Goal: Ask a question: Seek information or help from site administrators or community

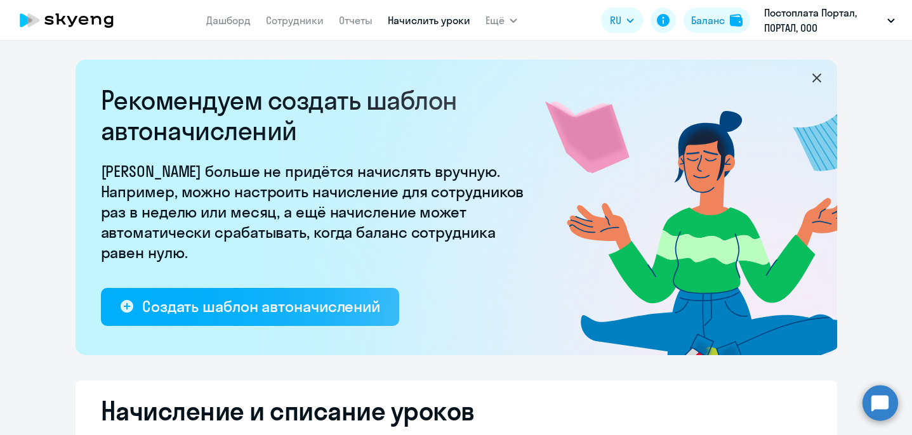
select select "10"
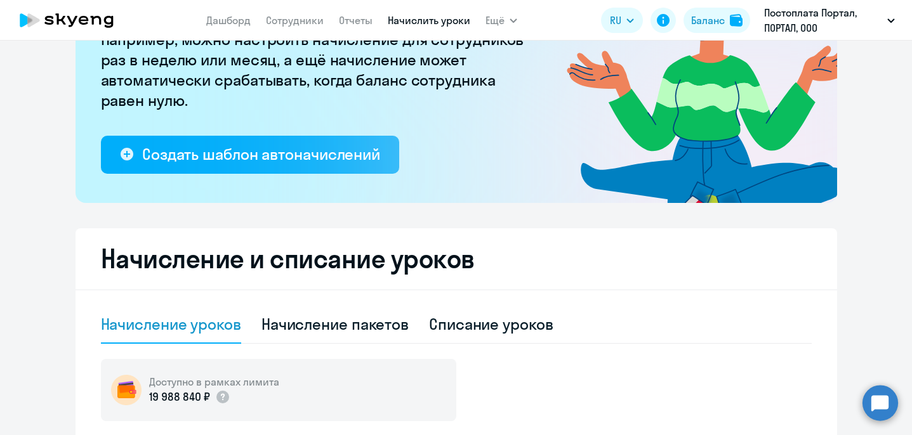
scroll to position [74, 0]
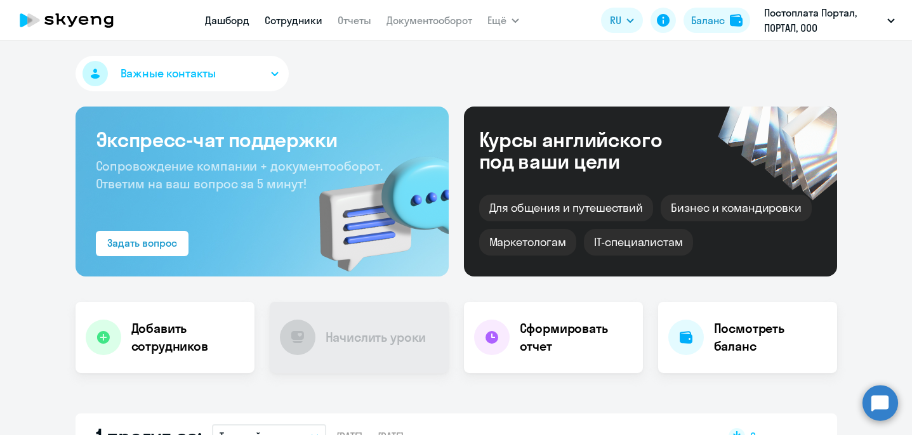
click at [281, 20] on link "Сотрудники" at bounding box center [294, 20] width 58 height 13
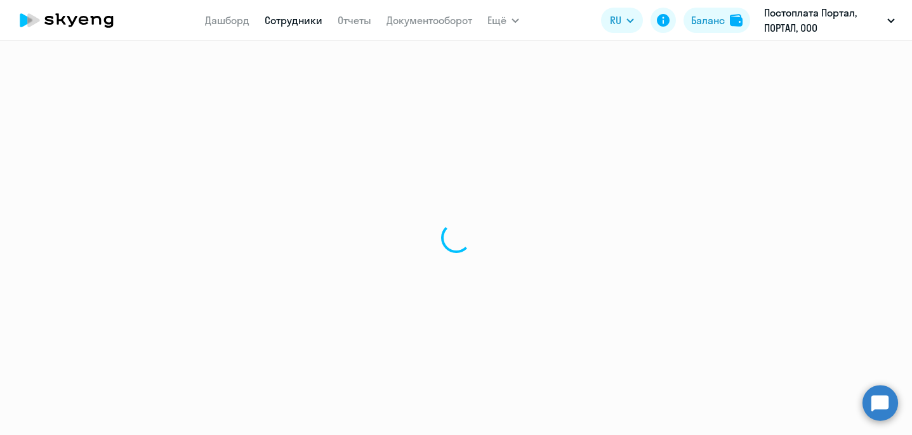
select select "30"
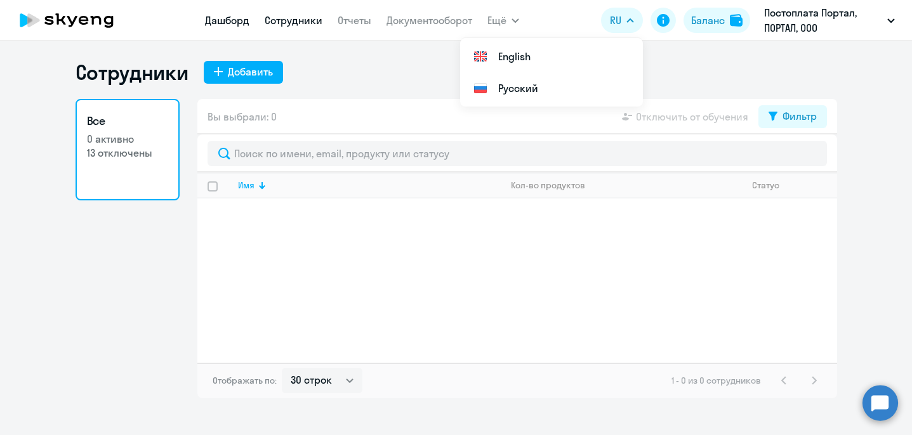
click at [215, 21] on link "Дашборд" at bounding box center [227, 20] width 44 height 13
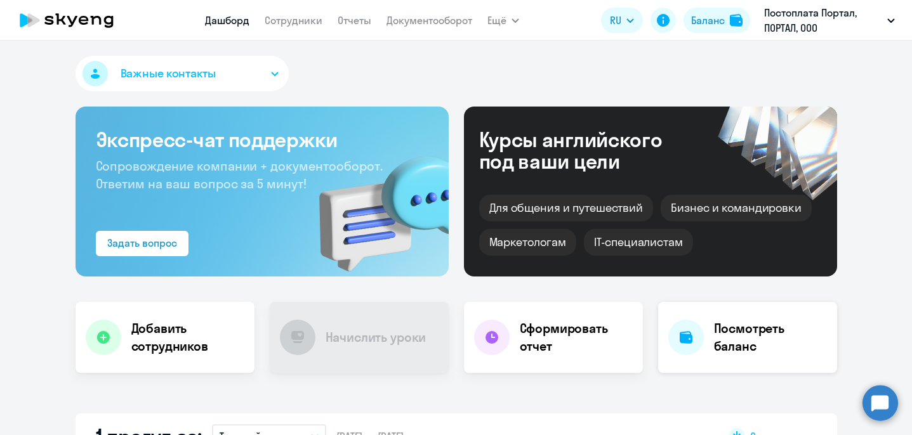
click at [721, 353] on h4 "Посмотреть баланс" at bounding box center [770, 338] width 113 height 36
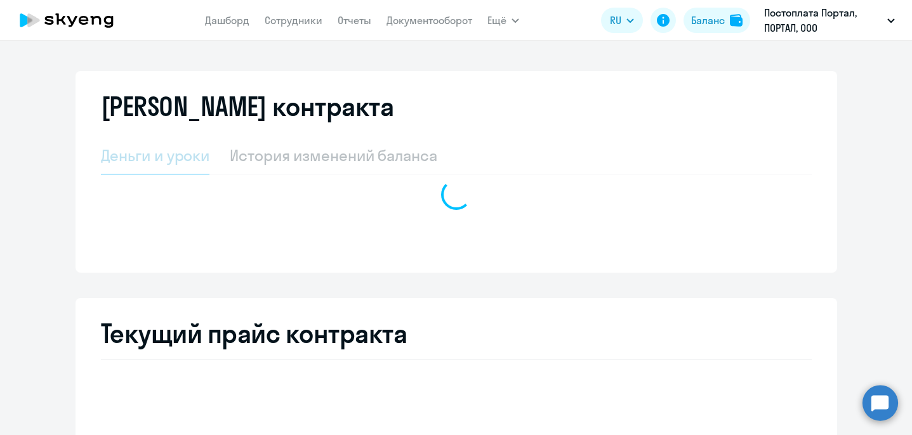
select select "english_adult_not_native_speaker"
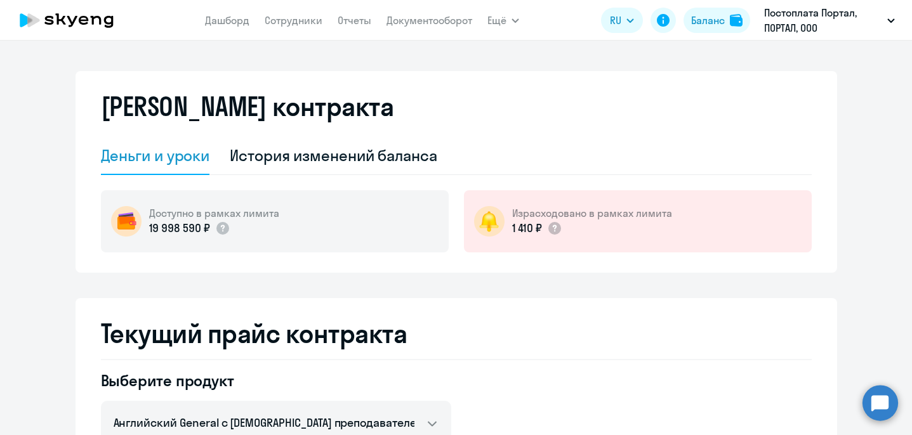
click at [156, 156] on div "Деньги и уроки" at bounding box center [155, 155] width 109 height 20
click at [290, 17] on link "Сотрудники" at bounding box center [294, 20] width 58 height 13
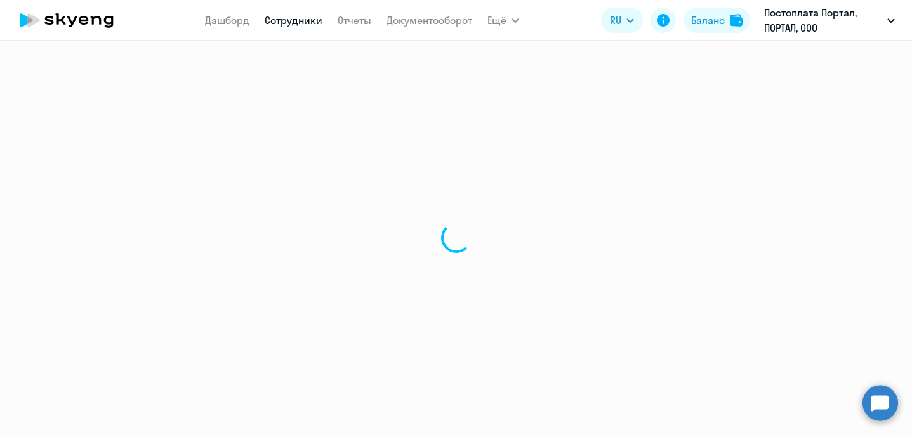
select select "30"
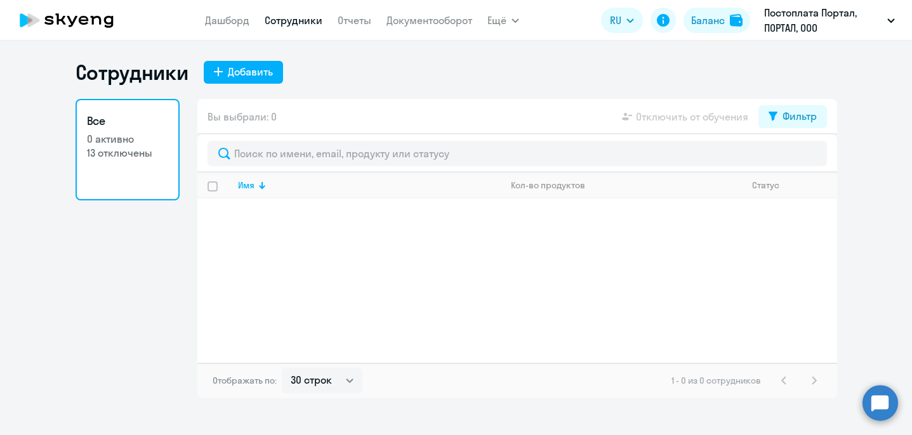
click at [147, 168] on link "Все 0 активно 13 отключены" at bounding box center [128, 150] width 104 height 102
click at [227, 14] on link "Дашборд" at bounding box center [227, 20] width 44 height 13
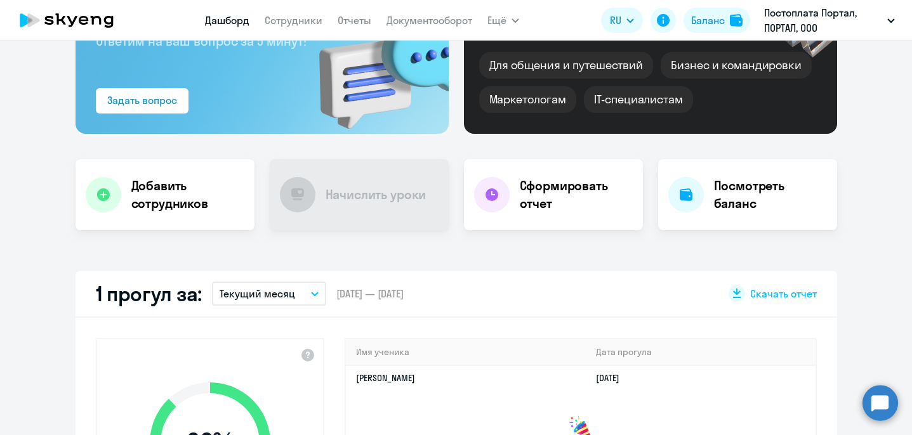
scroll to position [240, 0]
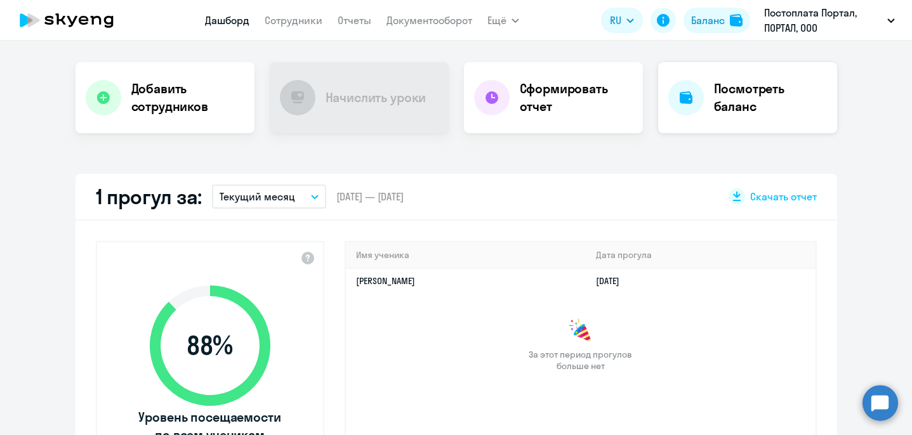
click at [742, 100] on h4 "Посмотреть баланс" at bounding box center [770, 98] width 113 height 36
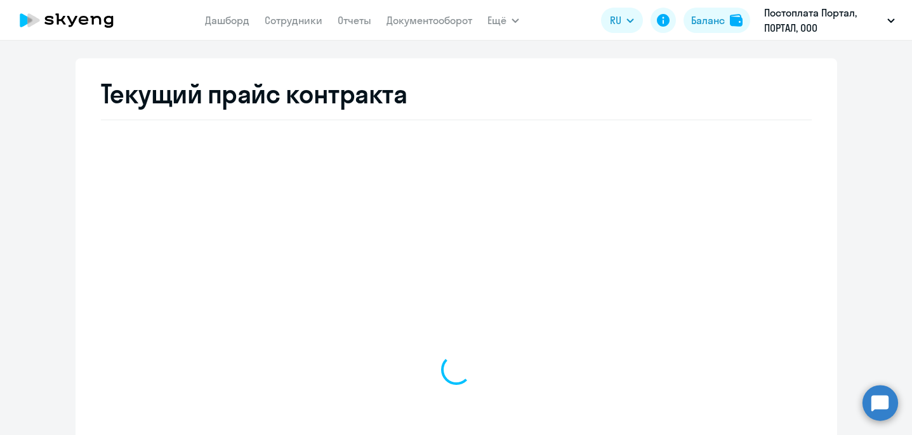
select select "english_adult_not_native_speaker"
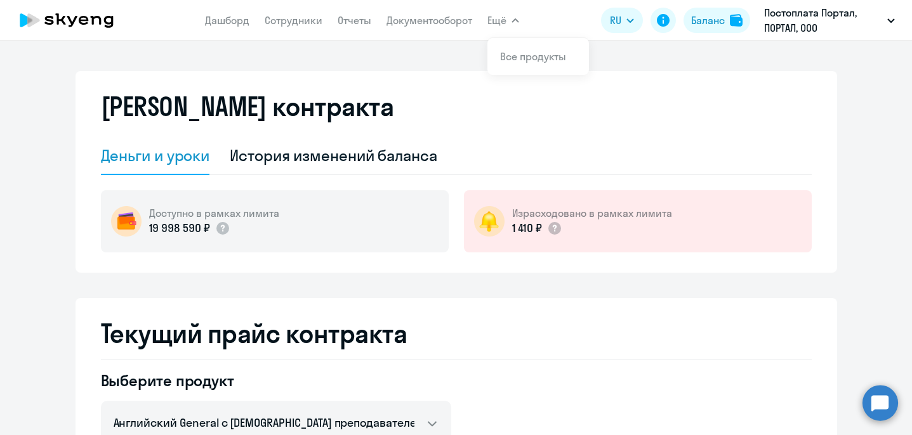
click at [515, 19] on icon "button" at bounding box center [515, 20] width 6 height 3
click at [515, 18] on icon "button" at bounding box center [516, 20] width 8 height 4
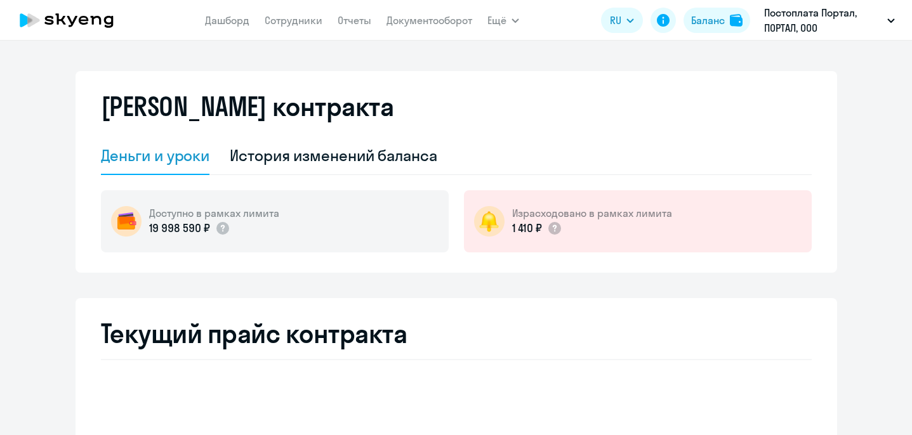
select select "english_adult_not_native_speaker"
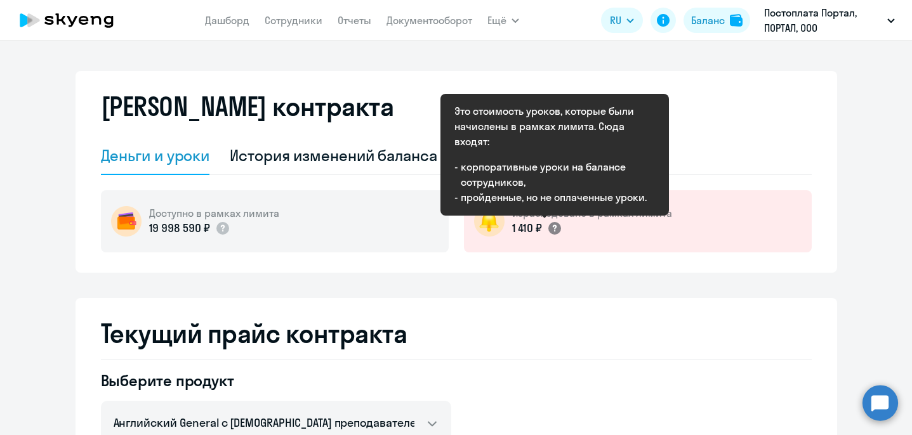
click at [555, 228] on icon at bounding box center [555, 228] width 4 height 7
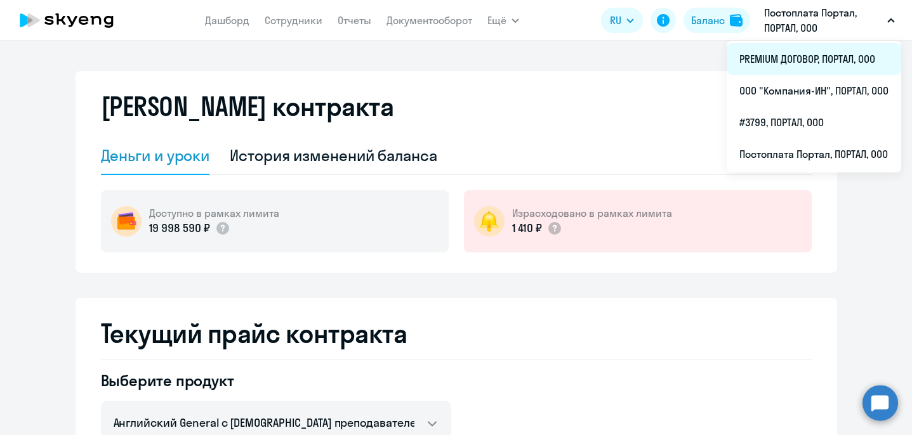
click at [821, 56] on li "PREMIUM ДОГОВОР, ПОРТАЛ, ООО" at bounding box center [814, 59] width 175 height 32
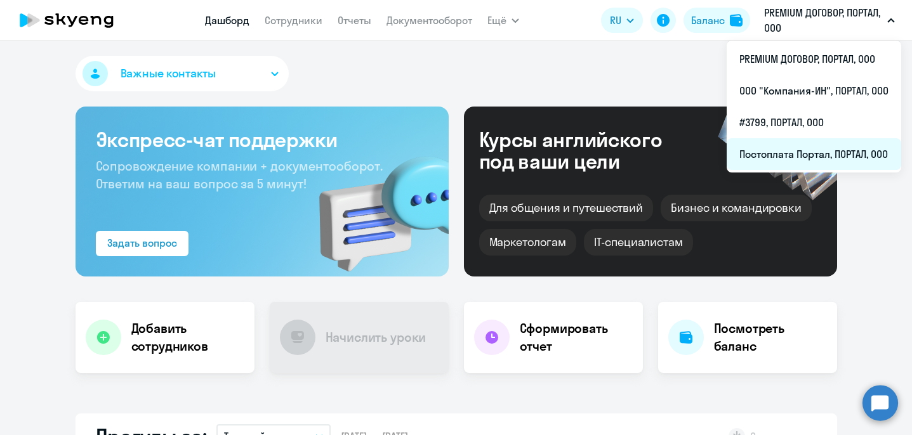
click at [771, 150] on li "Постоплата Портал, ПОРТАЛ, ООО" at bounding box center [814, 154] width 175 height 32
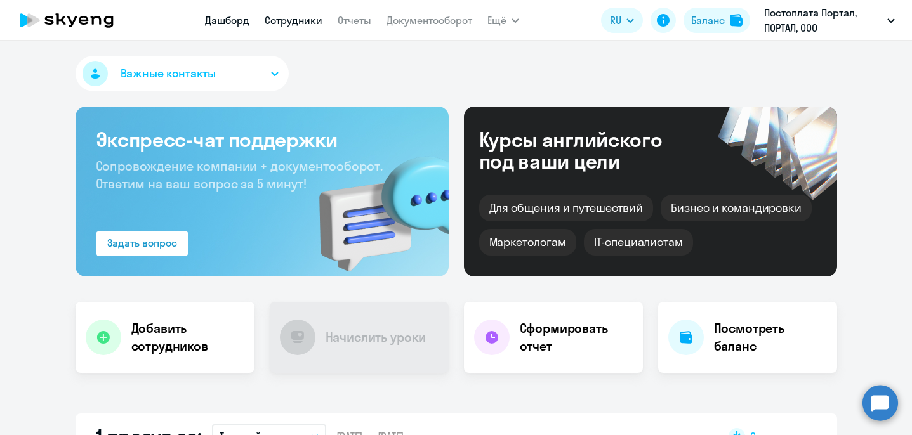
click at [292, 23] on link "Сотрудники" at bounding box center [294, 20] width 58 height 13
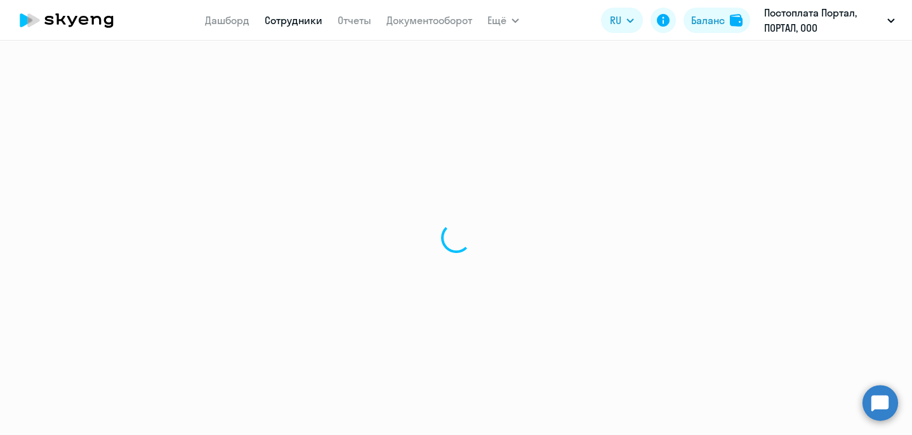
select select "30"
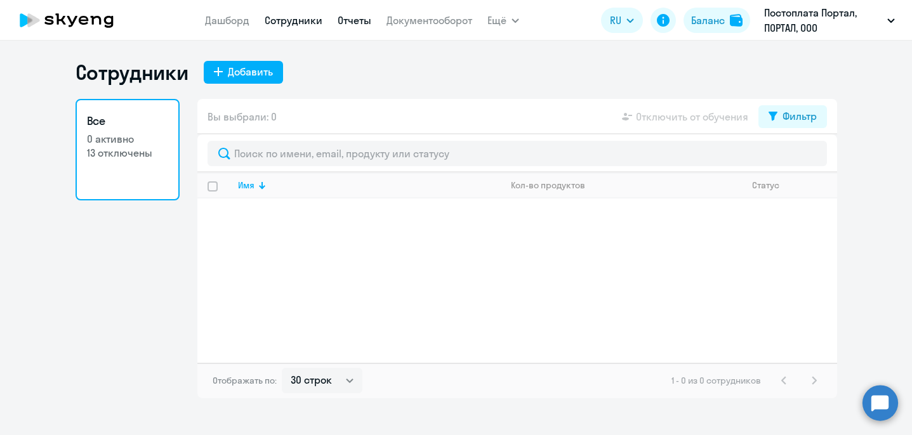
click at [343, 22] on link "Отчеты" at bounding box center [355, 20] width 34 height 13
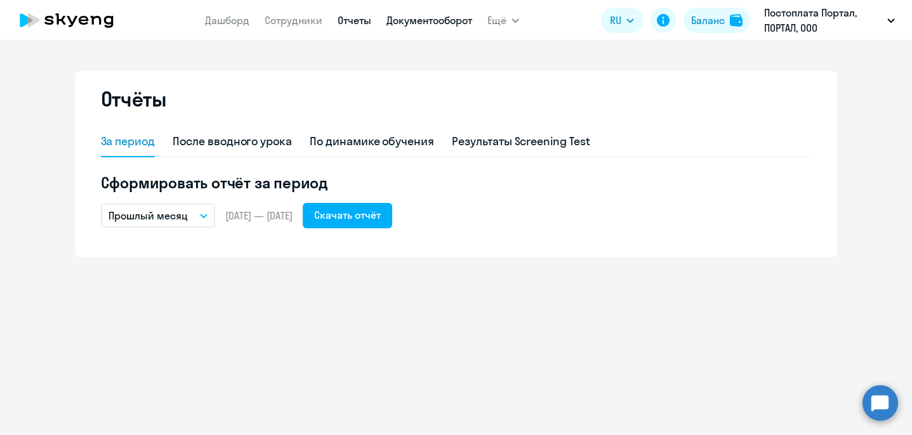
click at [419, 17] on link "Документооборот" at bounding box center [430, 20] width 86 height 13
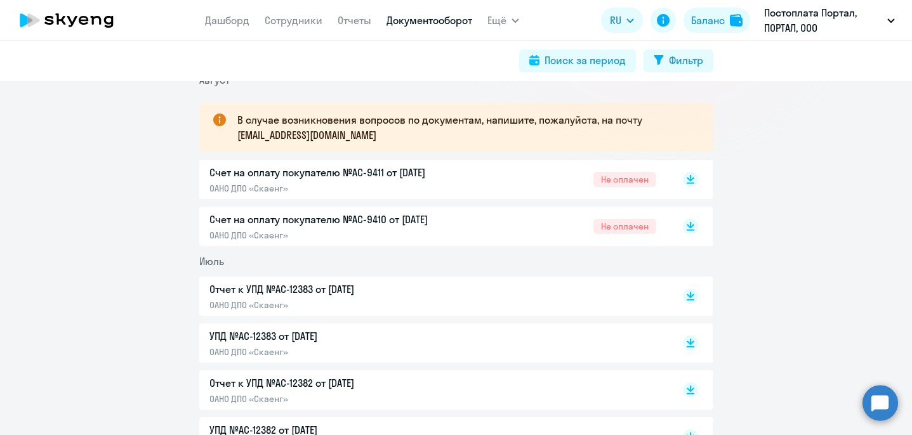
scroll to position [209, 0]
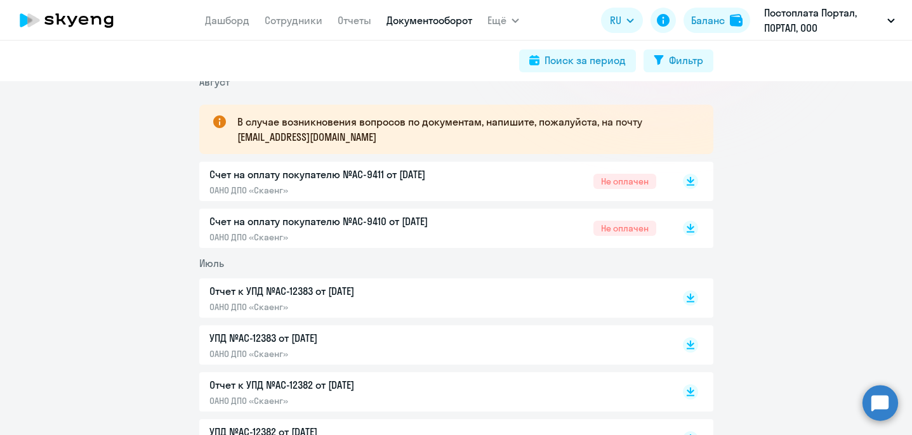
click at [492, 227] on div "Счет на оплату покупателю №AC-9410 от [DATE] ОАНО ДПО «Скаенг» Не оплачен" at bounding box center [432, 228] width 447 height 29
click at [472, 170] on p "Счет на оплату покупателю №AC-9411 от [DATE]" at bounding box center [342, 174] width 267 height 15
click at [689, 182] on rect at bounding box center [690, 181] width 15 height 15
click at [875, 404] on circle at bounding box center [881, 403] width 36 height 36
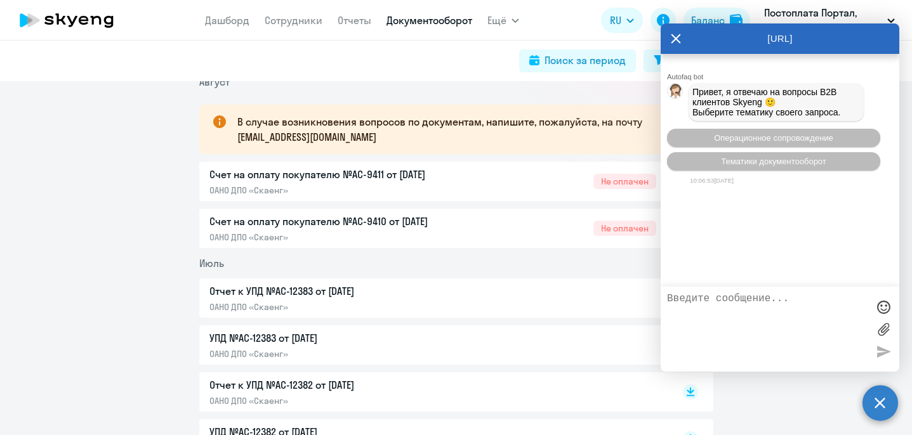
click at [731, 317] on textarea at bounding box center [767, 329] width 201 height 72
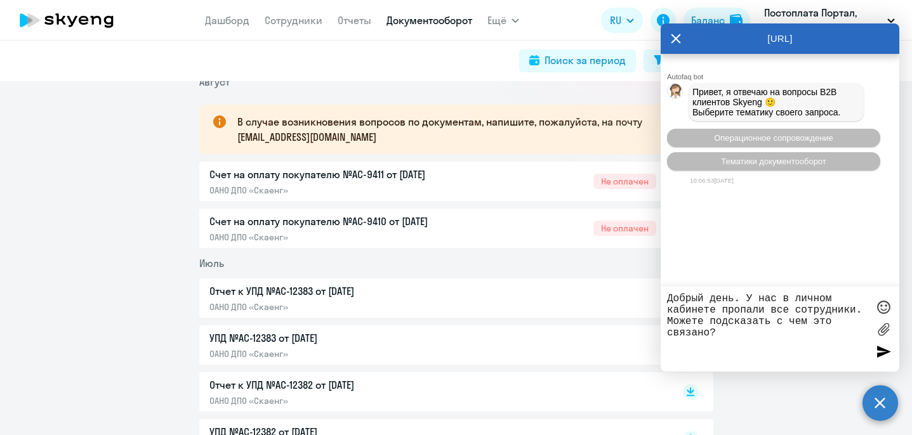
type textarea "Добрый день. У нас в личном кабинете пропали все сотрудники. Можете подсказать …"
click at [879, 352] on div at bounding box center [883, 351] width 19 height 19
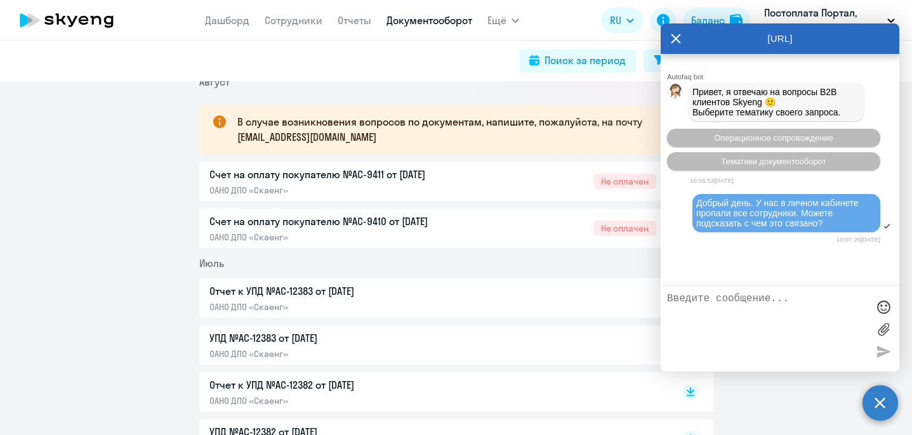
scroll to position [76, 0]
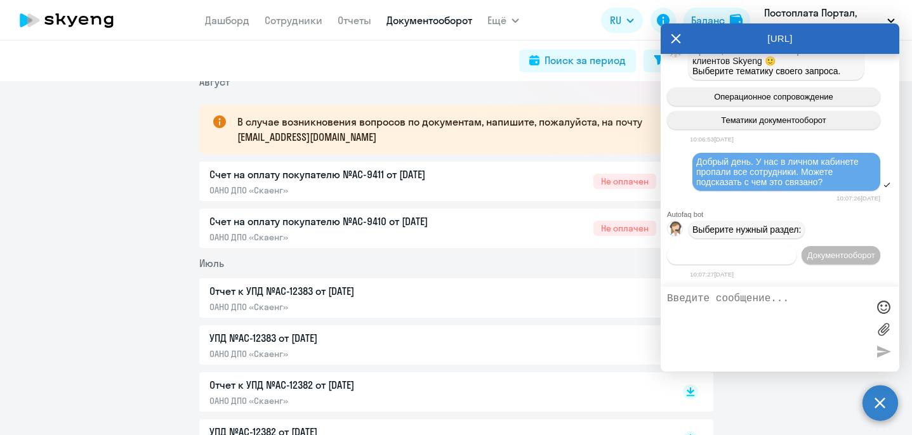
click at [792, 251] on span "Операционное сопровождение" at bounding box center [731, 256] width 119 height 10
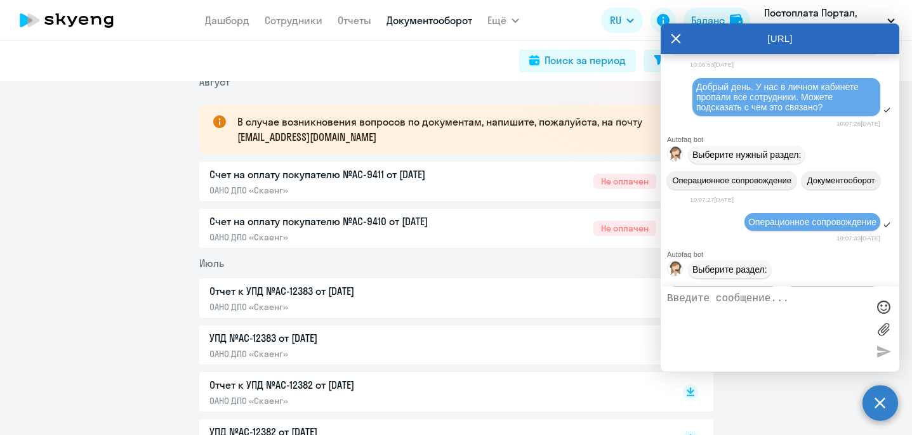
scroll to position [196, 0]
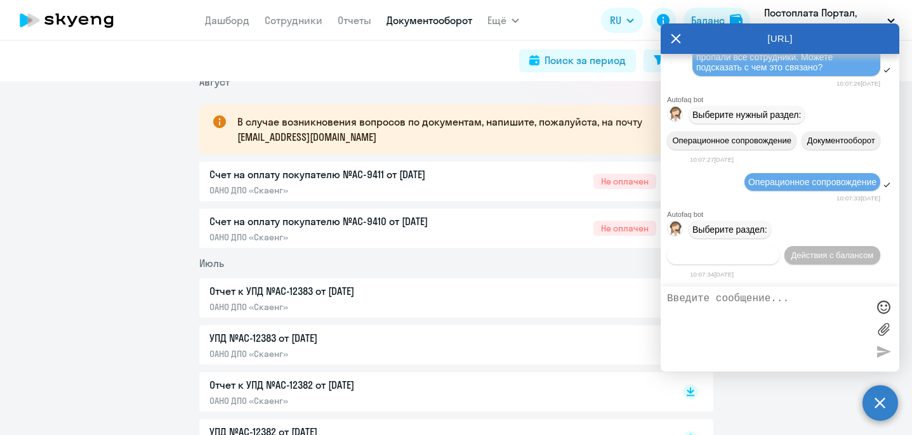
click at [741, 256] on span "Действия по сотрудникам" at bounding box center [723, 256] width 98 height 10
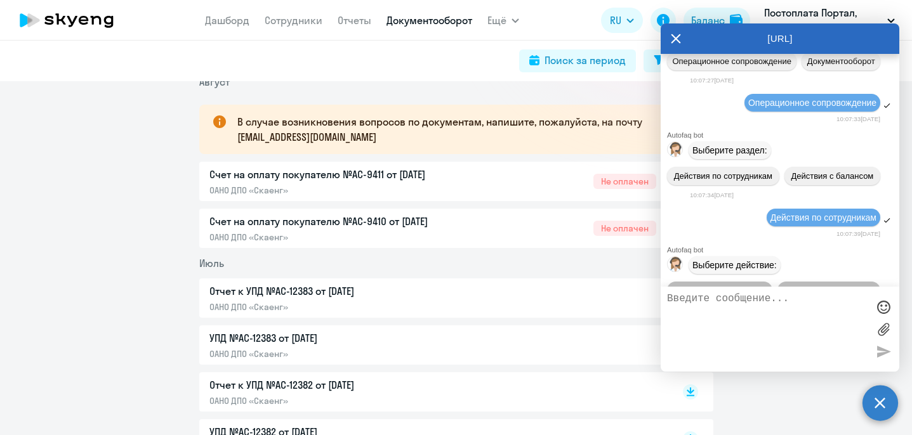
scroll to position [364, 0]
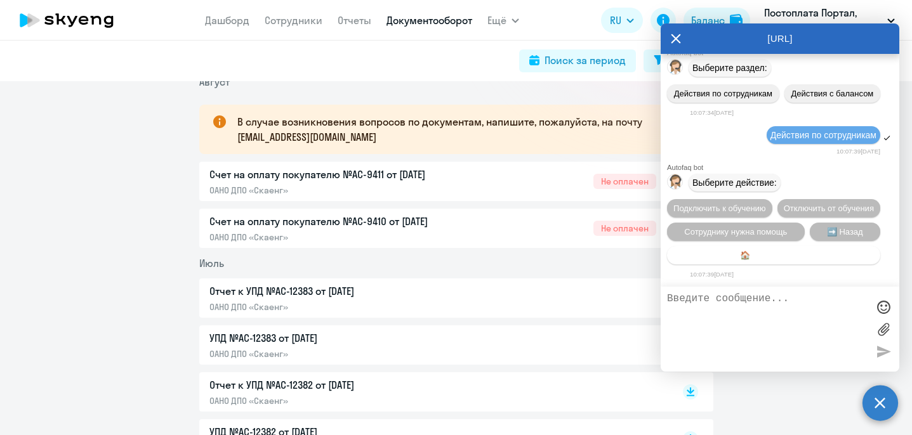
click at [773, 254] on span "🏠 Главное меню" at bounding box center [773, 256] width 67 height 10
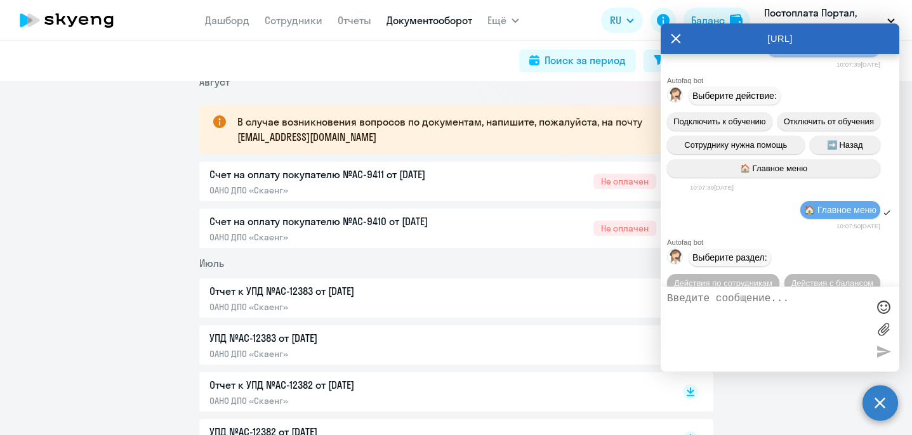
scroll to position [484, 0]
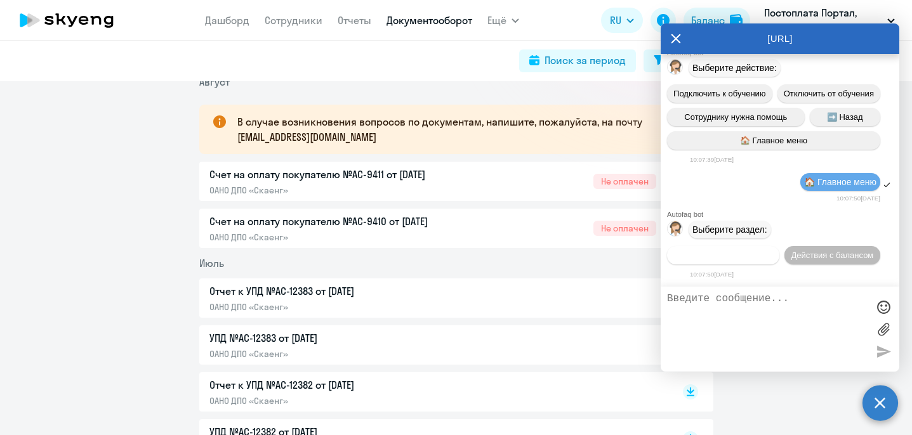
click at [720, 255] on span "Действия по сотрудникам" at bounding box center [723, 256] width 98 height 10
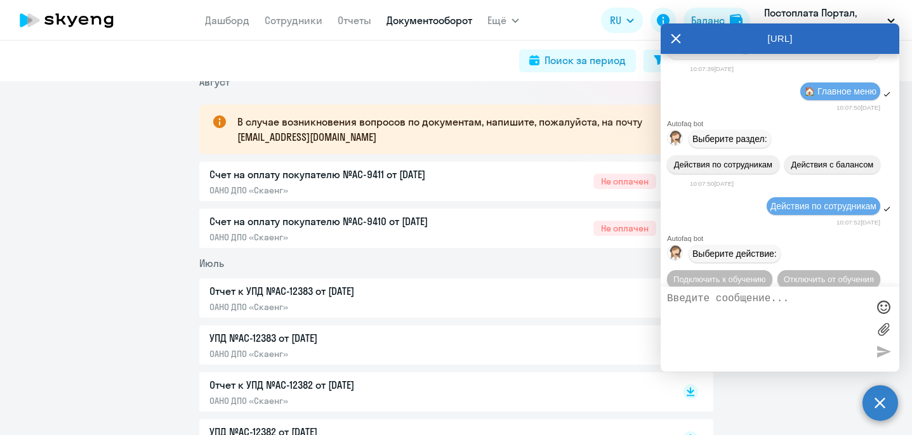
scroll to position [653, 0]
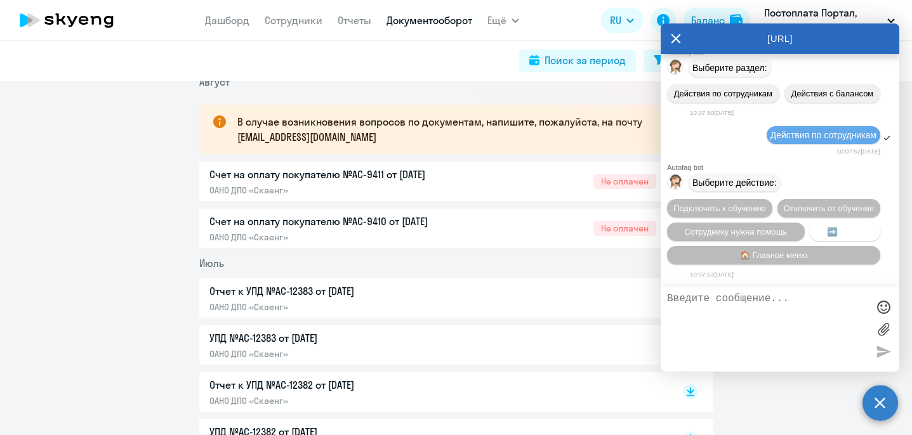
click at [844, 228] on span "➡️ Назад" at bounding box center [845, 232] width 36 height 10
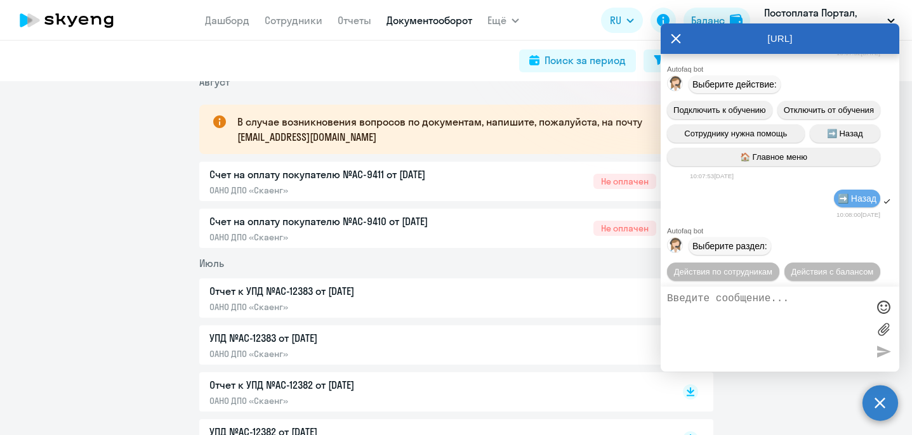
scroll to position [773, 0]
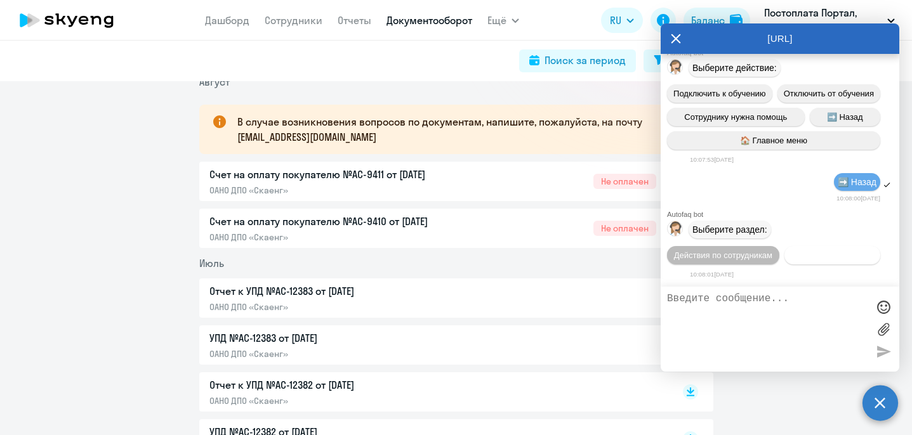
click at [826, 256] on span "Действия с балансом" at bounding box center [832, 256] width 83 height 10
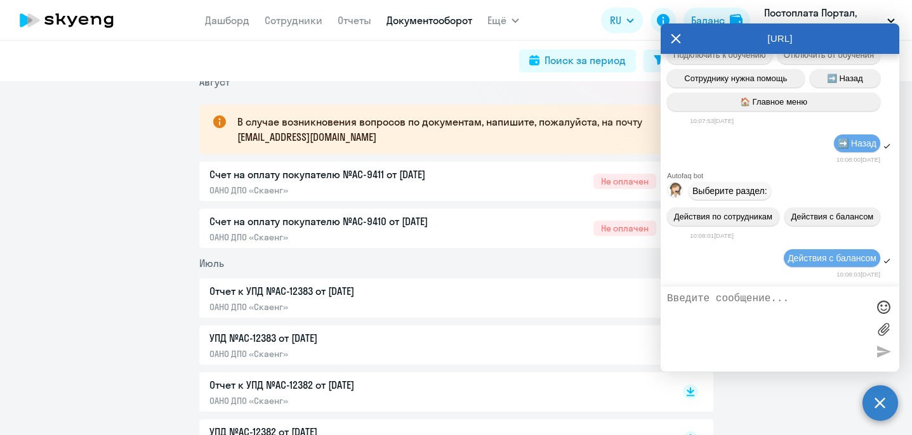
scroll to position [916, 0]
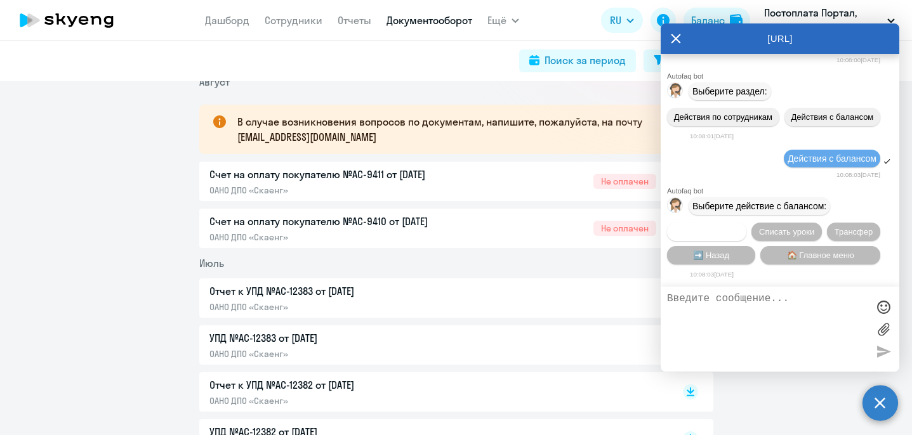
click at [710, 227] on span "Начислить уроки" at bounding box center [707, 232] width 65 height 10
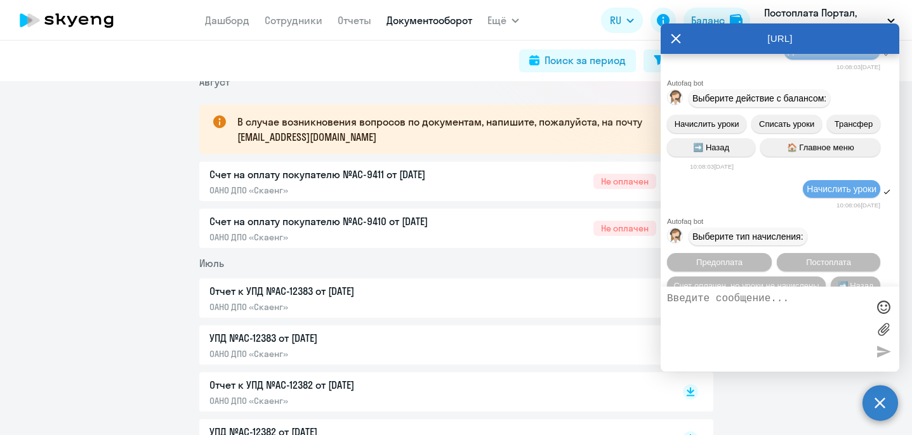
scroll to position [1085, 0]
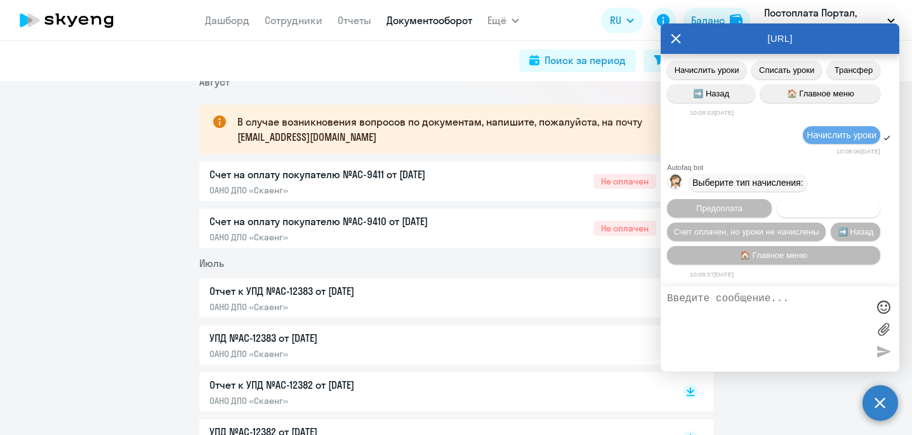
click at [828, 204] on span "Постоплата" at bounding box center [828, 209] width 45 height 10
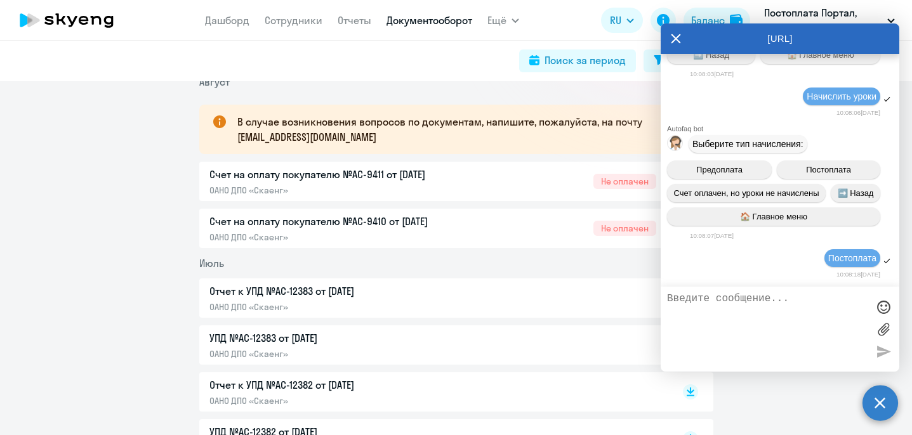
scroll to position [1125, 0]
click at [707, 312] on textarea at bounding box center [767, 329] width 201 height 72
click at [694, 303] on textarea "мо" at bounding box center [767, 329] width 201 height 72
type textarea "м"
type textarea "Можно связаться с оператором?"
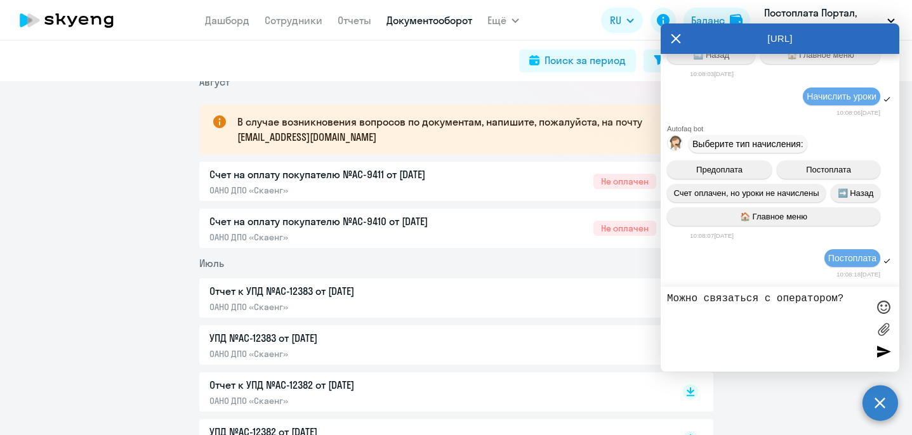
click at [875, 358] on div at bounding box center [883, 351] width 19 height 19
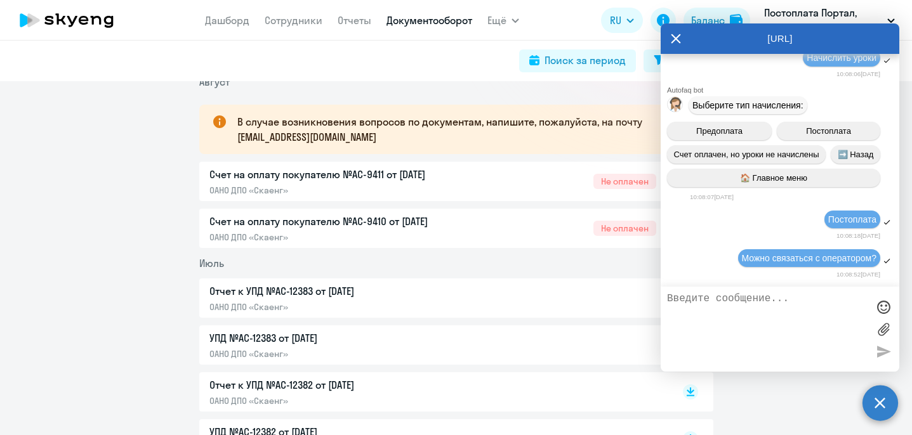
scroll to position [1259, 0]
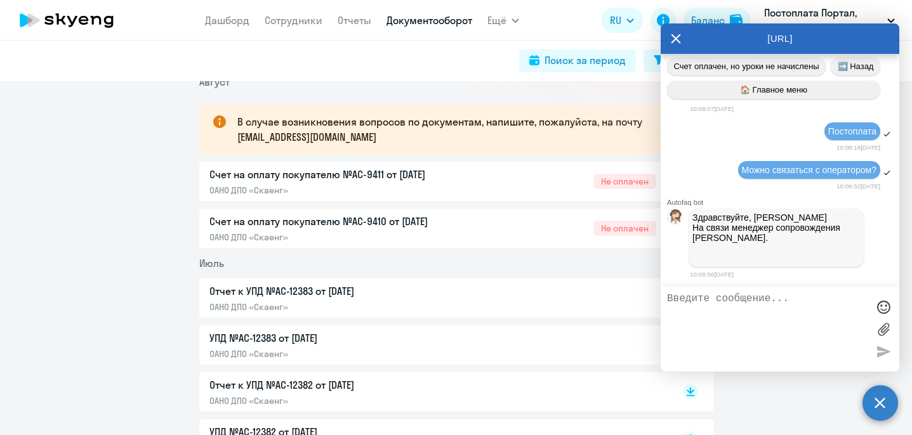
click at [698, 314] on textarea at bounding box center [767, 329] width 201 height 72
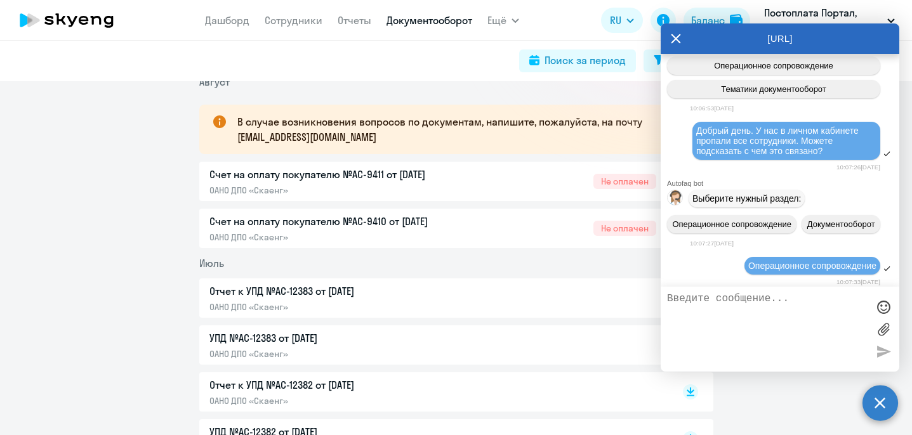
scroll to position [69, 0]
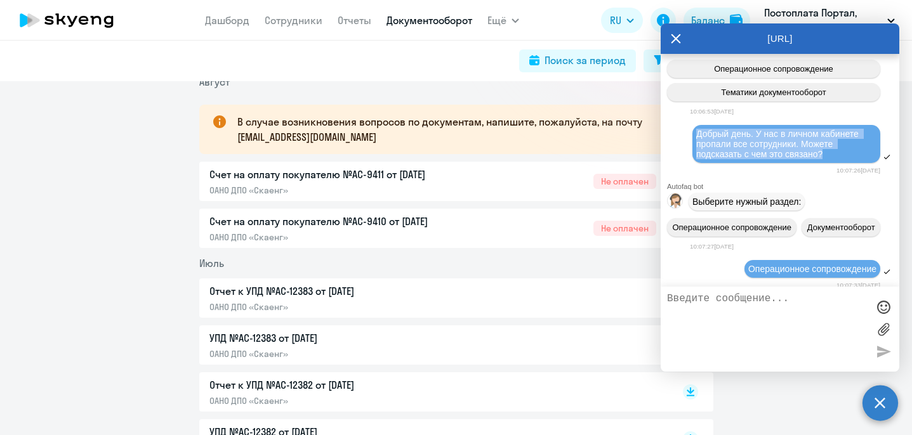
drag, startPoint x: 842, startPoint y: 159, endPoint x: 694, endPoint y: 140, distance: 149.2
click at [694, 140] on div "Добрый день. У нас в личном кабинете пропали все сотрудники. Можете подсказать …" at bounding box center [787, 144] width 188 height 38
copy span "Добрый день. У нас в личном кабинете пропали все сотрудники. Можете подсказать …"
click at [698, 321] on textarea at bounding box center [767, 329] width 201 height 72
paste textarea "Добрый день. У нас в личном кабинете пропали все сотрудники. Можете подсказать …"
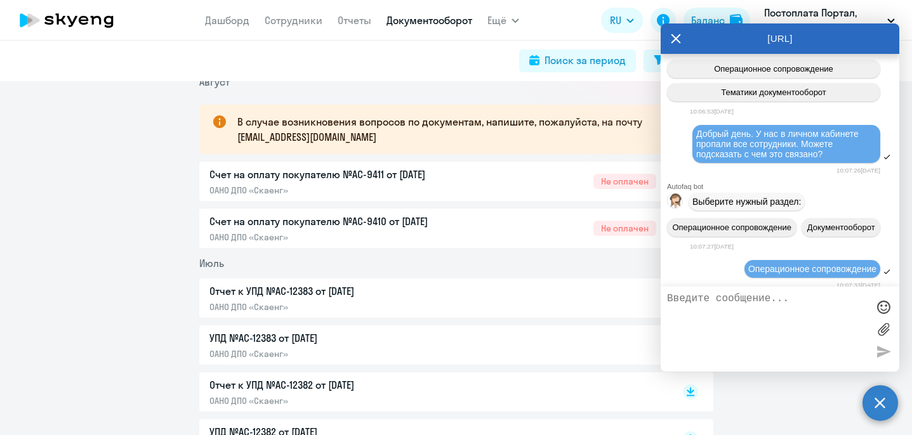
type textarea "Добрый день. У нас в личном кабинете пропали все сотрудники. Можете подсказать …"
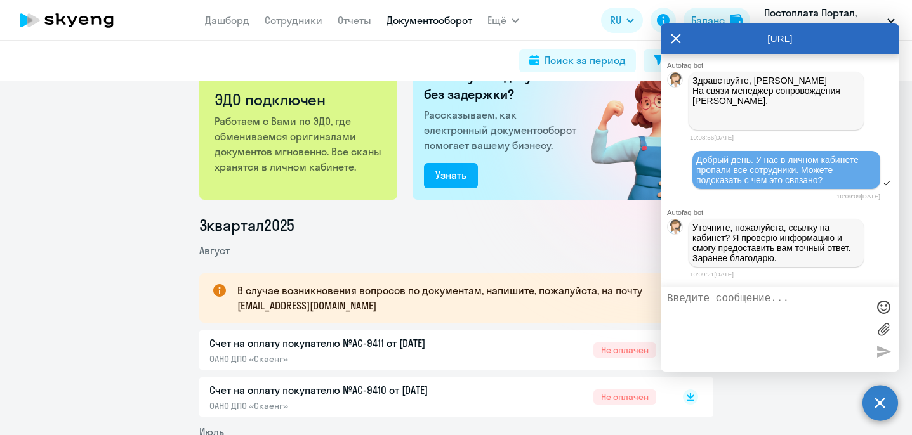
scroll to position [0, 0]
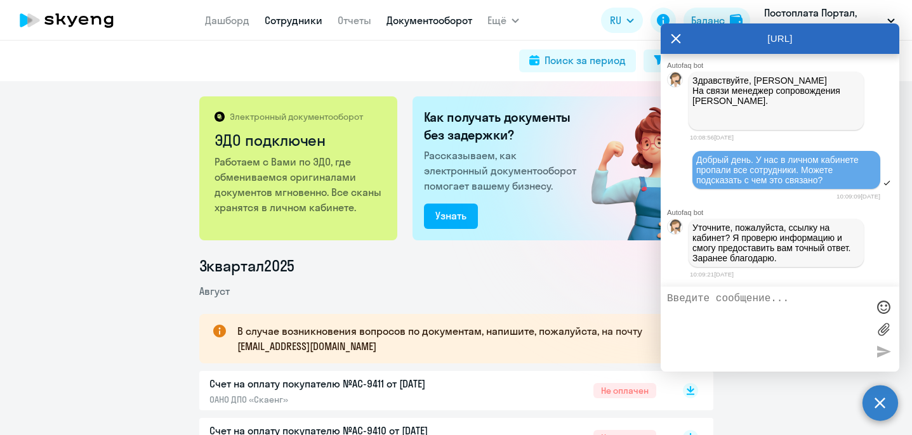
click at [296, 21] on link "Сотрудники" at bounding box center [294, 20] width 58 height 13
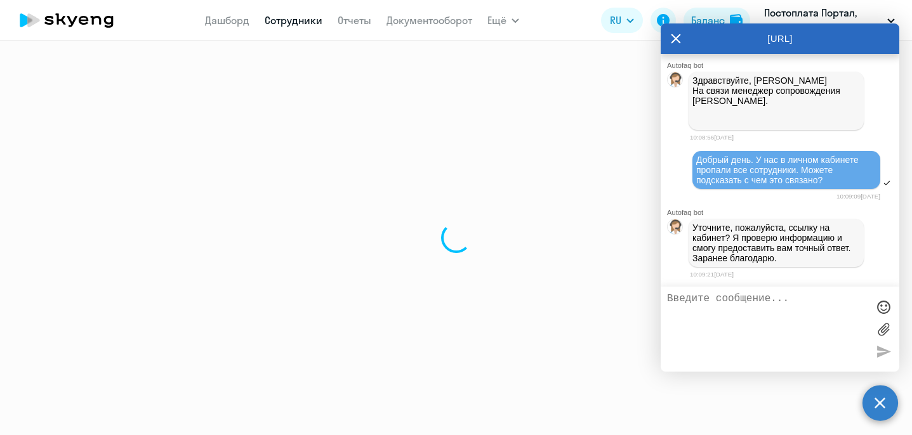
select select "30"
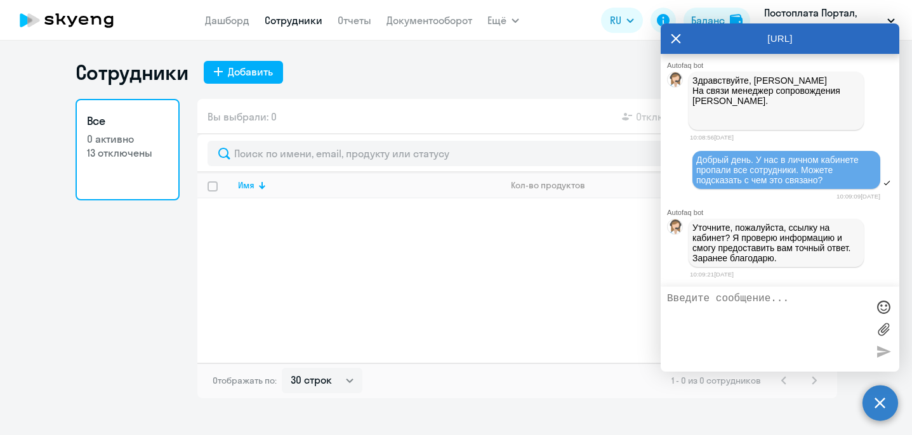
click at [735, 309] on textarea at bounding box center [767, 329] width 201 height 72
paste textarea "[URL][DOMAIN_NAME]"
type textarea "[URL][DOMAIN_NAME]. такую?"
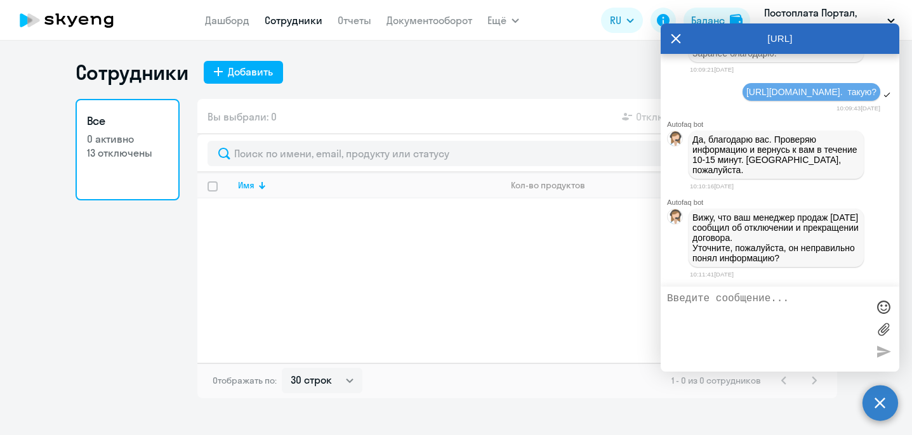
scroll to position [1617, 0]
click at [729, 310] on textarea at bounding box center [767, 329] width 201 height 72
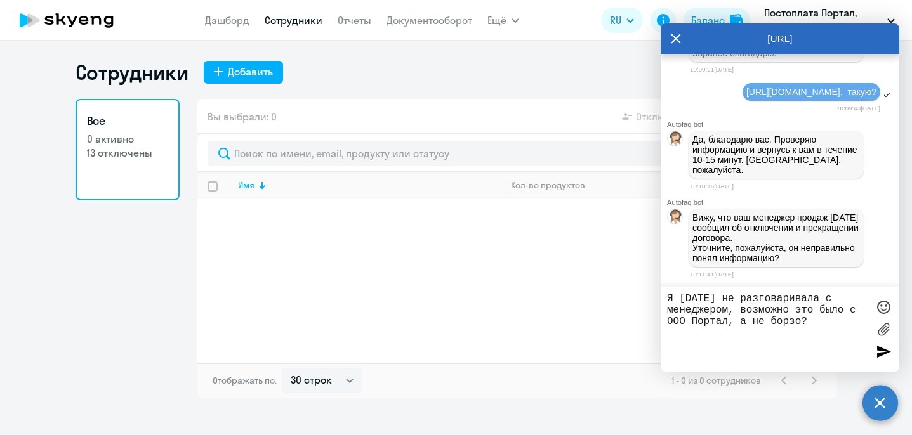
click at [776, 324] on textarea "Я [DATE] не разговаривала с менеджером, возможно это было с ООО Портал, а не бо…" at bounding box center [767, 329] width 201 height 72
type textarea "Я [DATE] не разговаривала с менеджером, возможно это было с ООО Портал, а не Бо…"
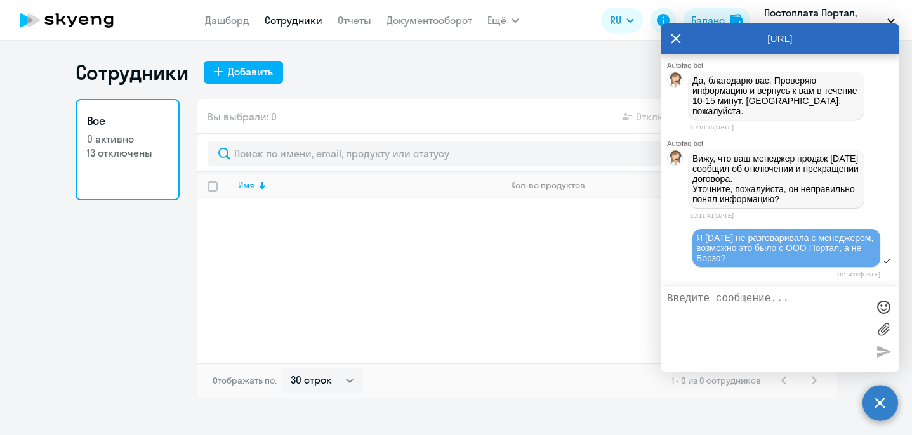
scroll to position [1679, 0]
type textarea "у нас 2 компании в холдинге"
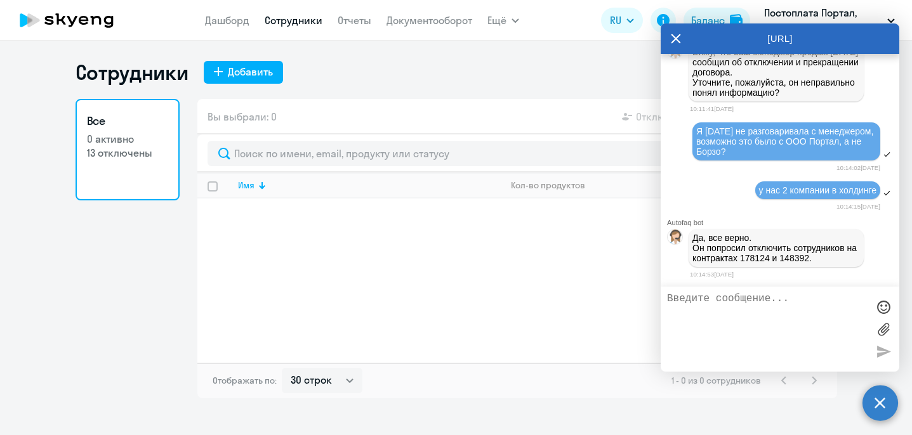
scroll to position [1862, 0]
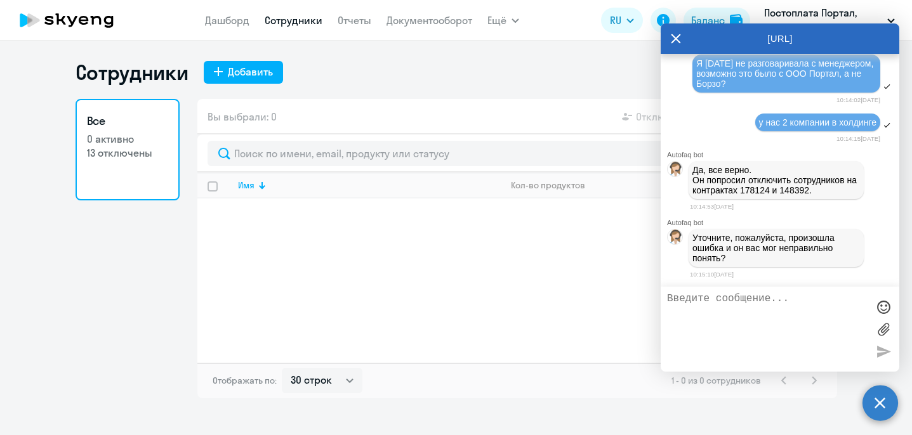
click at [715, 310] on textarea at bounding box center [767, 329] width 201 height 72
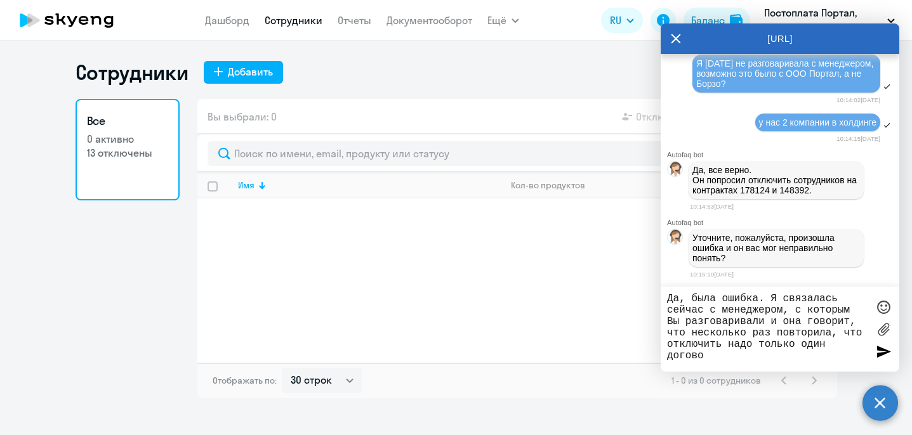
type textarea "Да, была ошибка. Я связалась сейчас с менеджером, с которым Вы разговаривали и …"
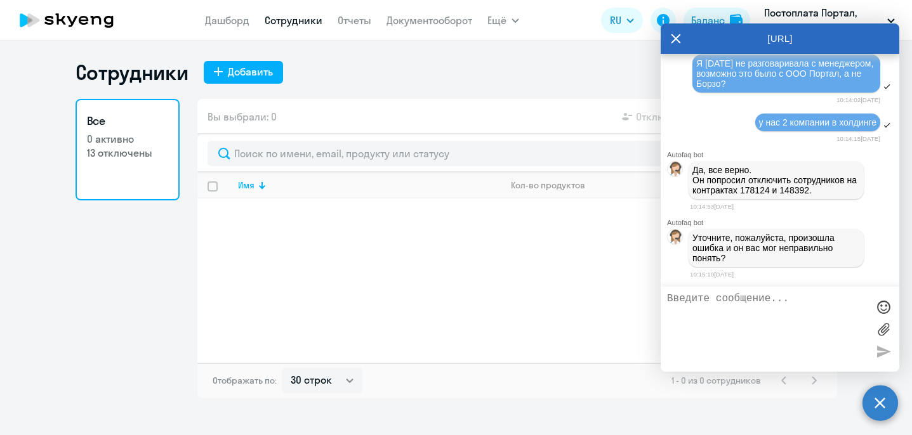
scroll to position [1945, 0]
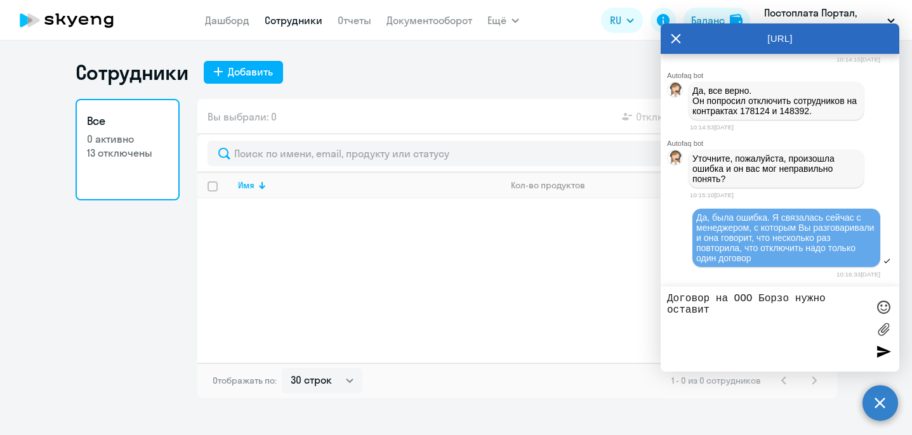
type textarea "Договор на ООО Борзо нужно оставить"
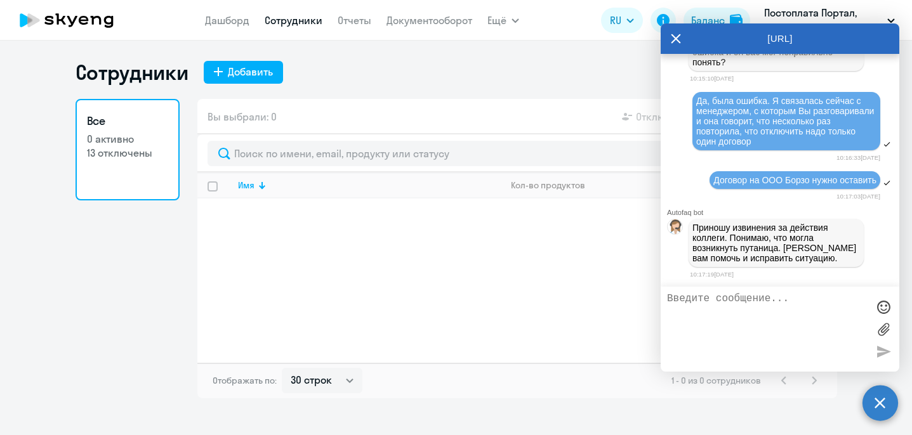
scroll to position [2068, 0]
click at [733, 307] on textarea at bounding box center [767, 329] width 201 height 72
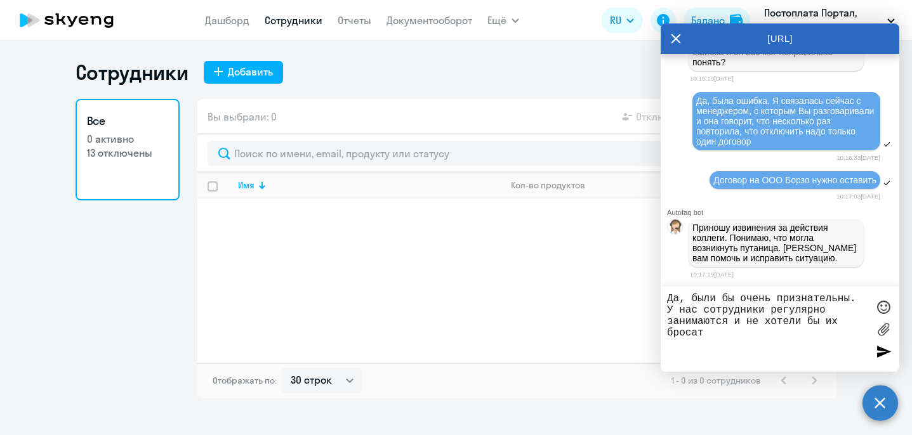
type textarea "Да, были бы очень признательны. У нас сотрудники регулярно занимаются и не хоте…"
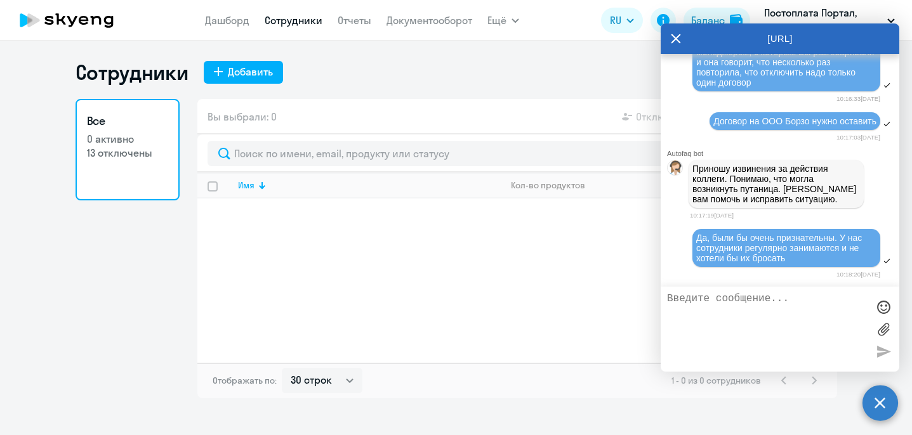
scroll to position [2222, 0]
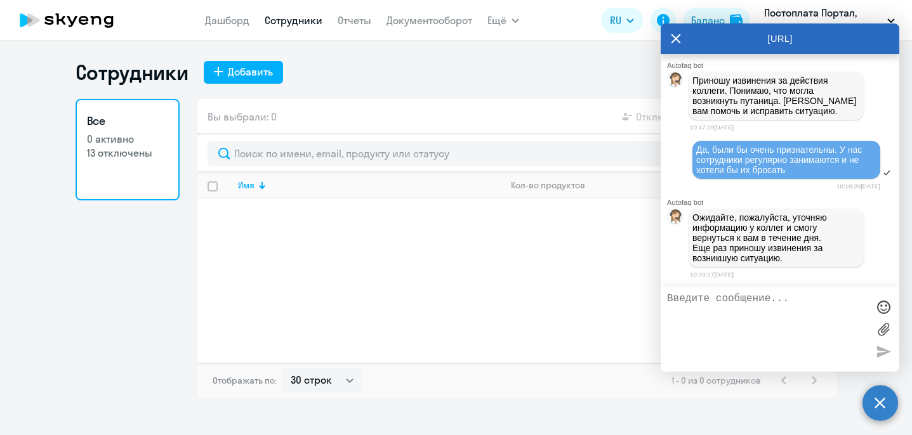
click at [776, 313] on textarea at bounding box center [767, 329] width 201 height 72
type textarea "спасибо большое. Жду"
click at [883, 352] on div at bounding box center [883, 351] width 19 height 19
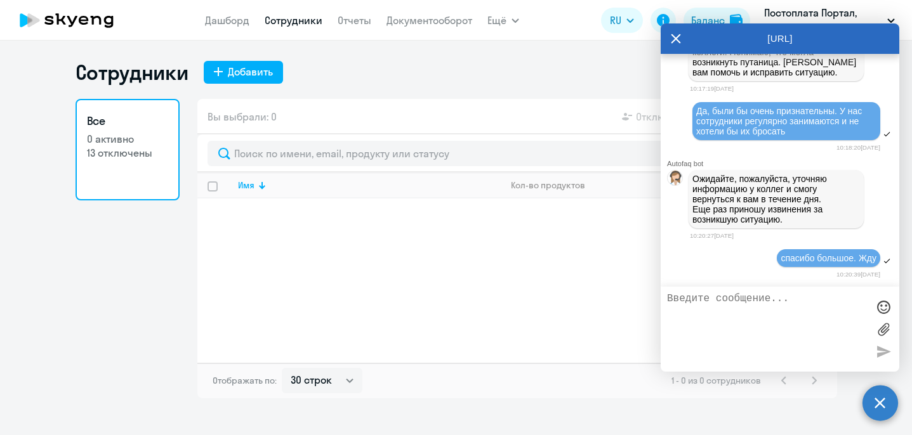
scroll to position [2262, 0]
